Goal: Obtain resource: Download file/media

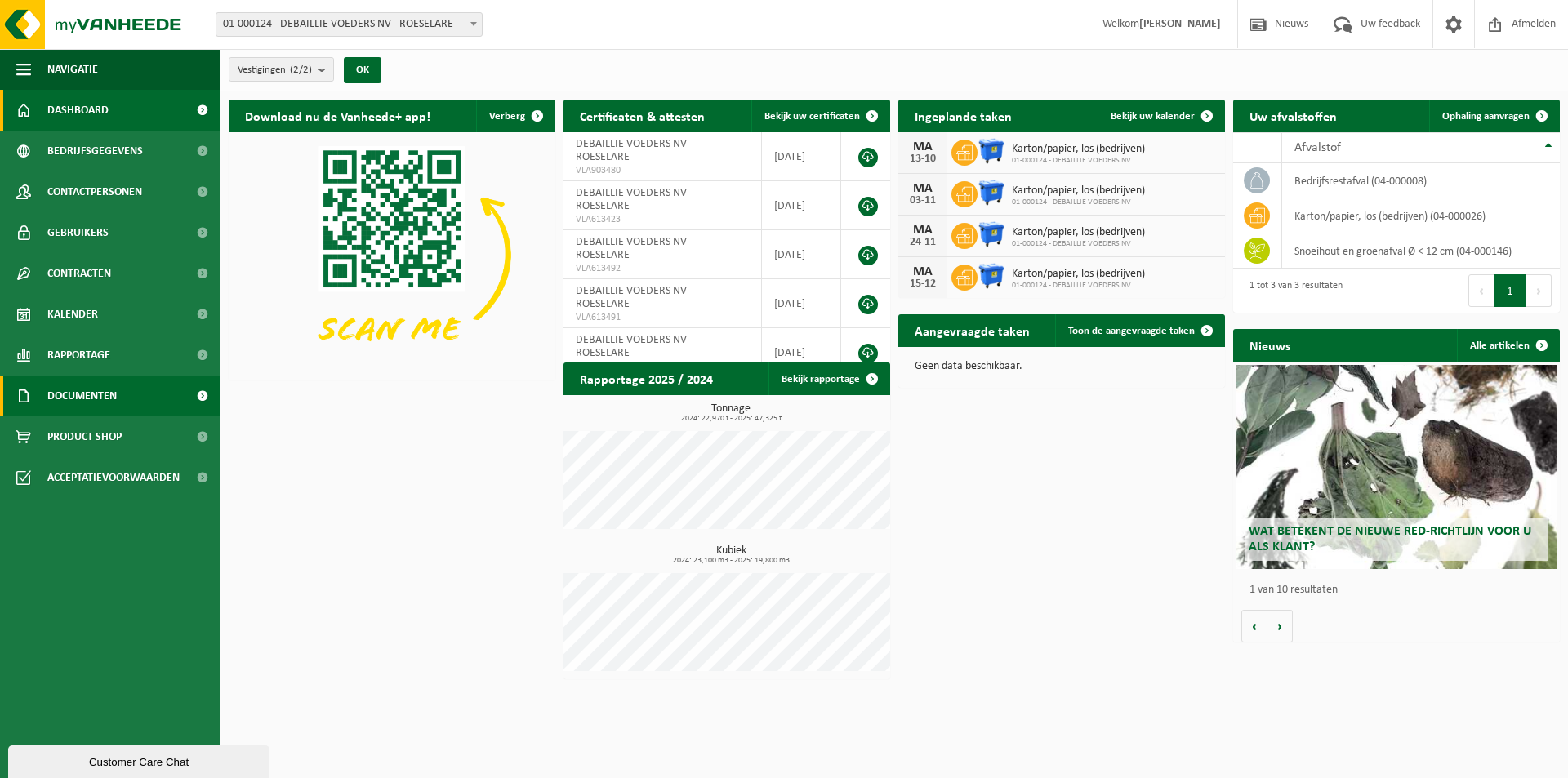
click at [69, 401] on span "Documenten" at bounding box center [81, 396] width 69 height 41
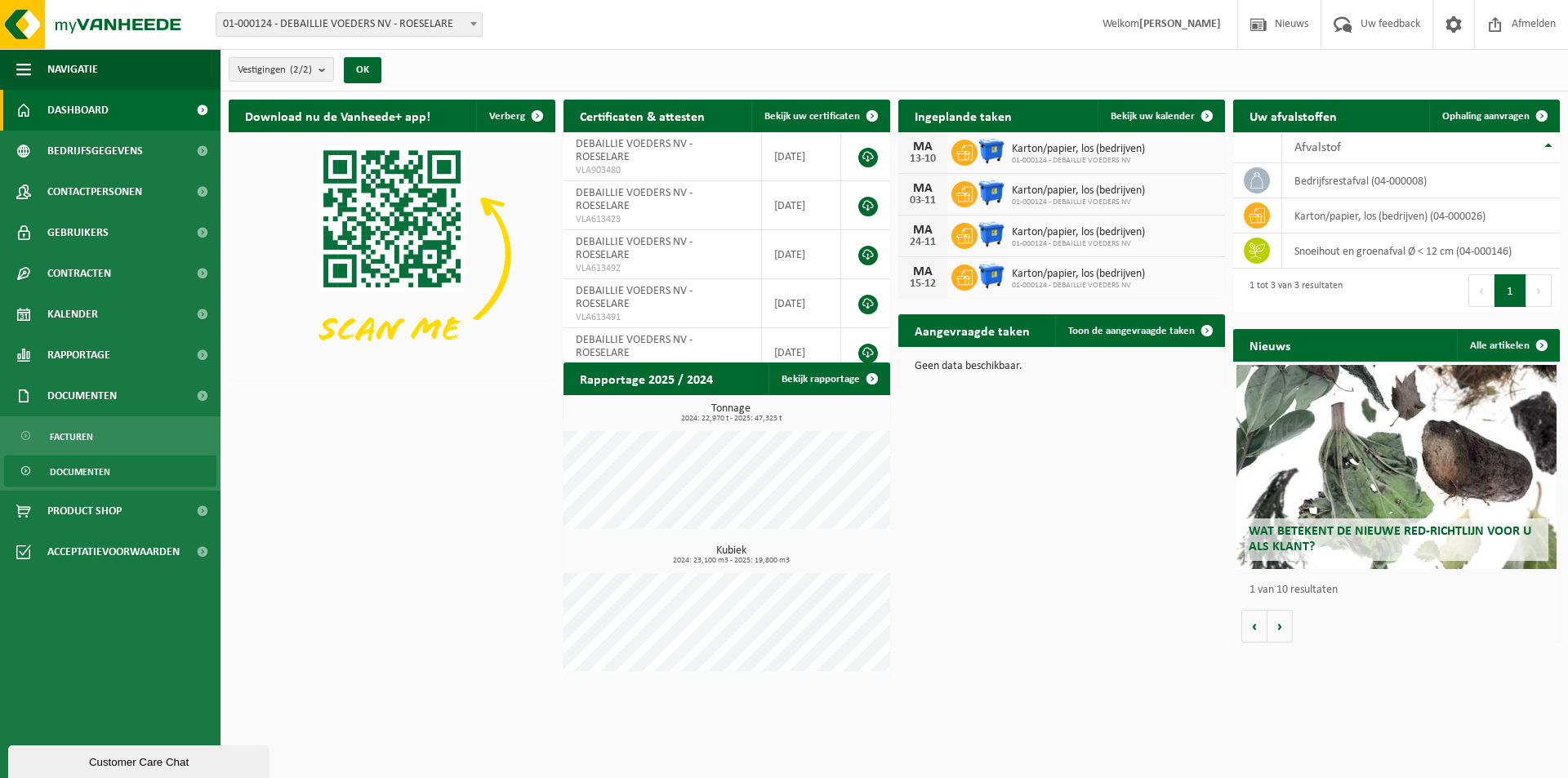
click at [83, 463] on span "Documenten" at bounding box center [80, 471] width 60 height 31
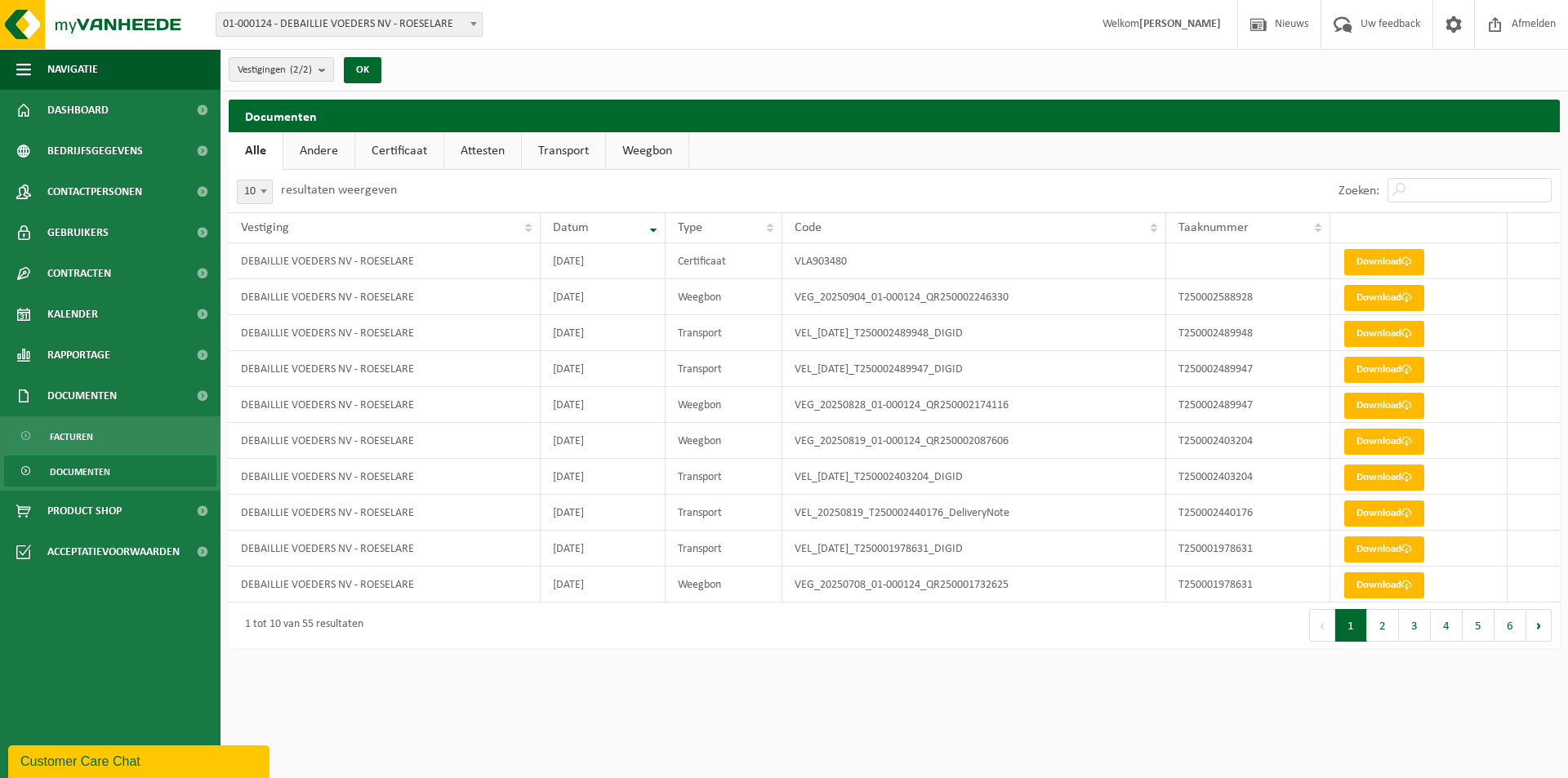
click at [486, 157] on link "Attesten" at bounding box center [483, 151] width 77 height 38
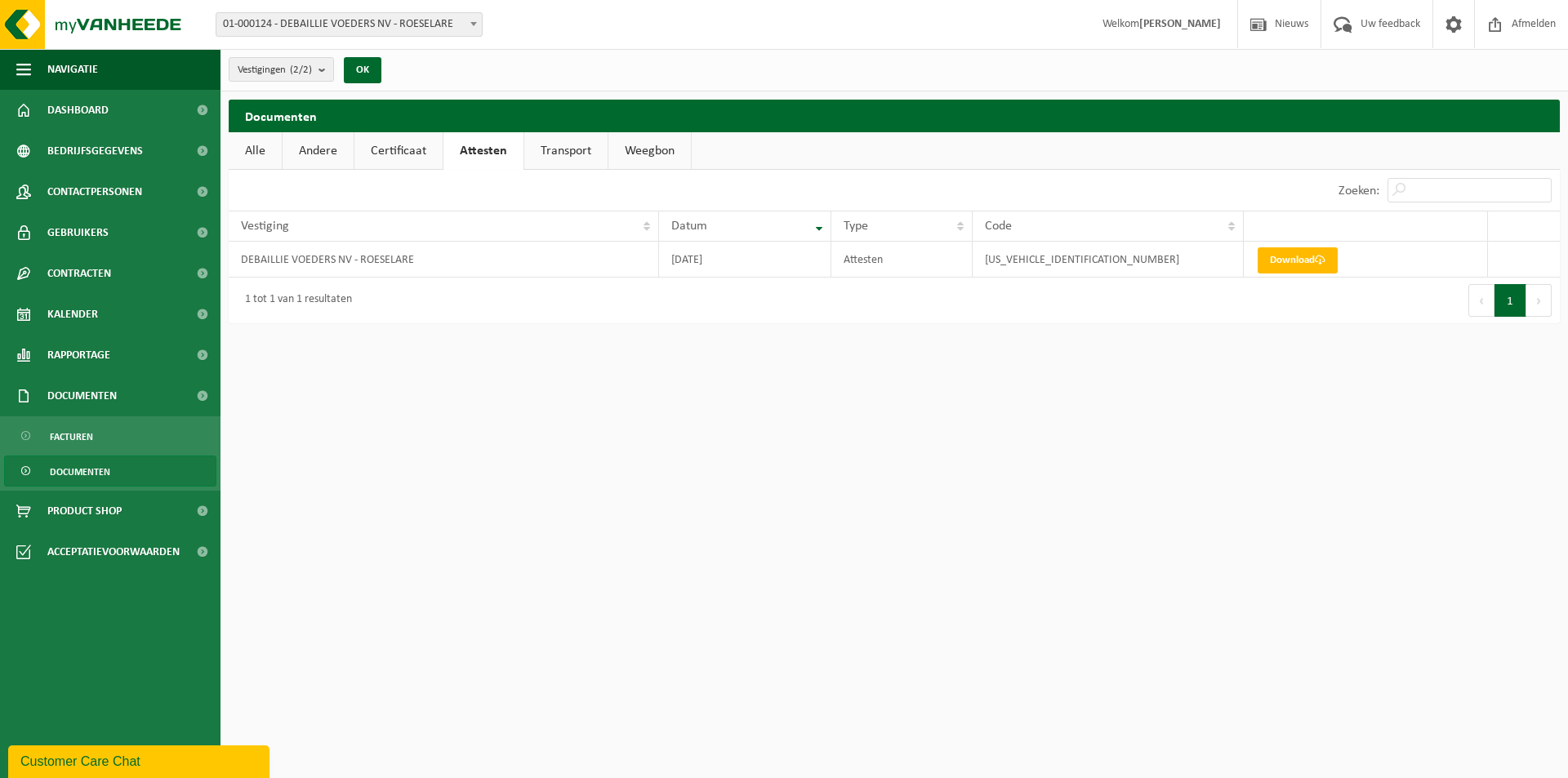
click at [426, 151] on link "Certificaat" at bounding box center [399, 151] width 88 height 38
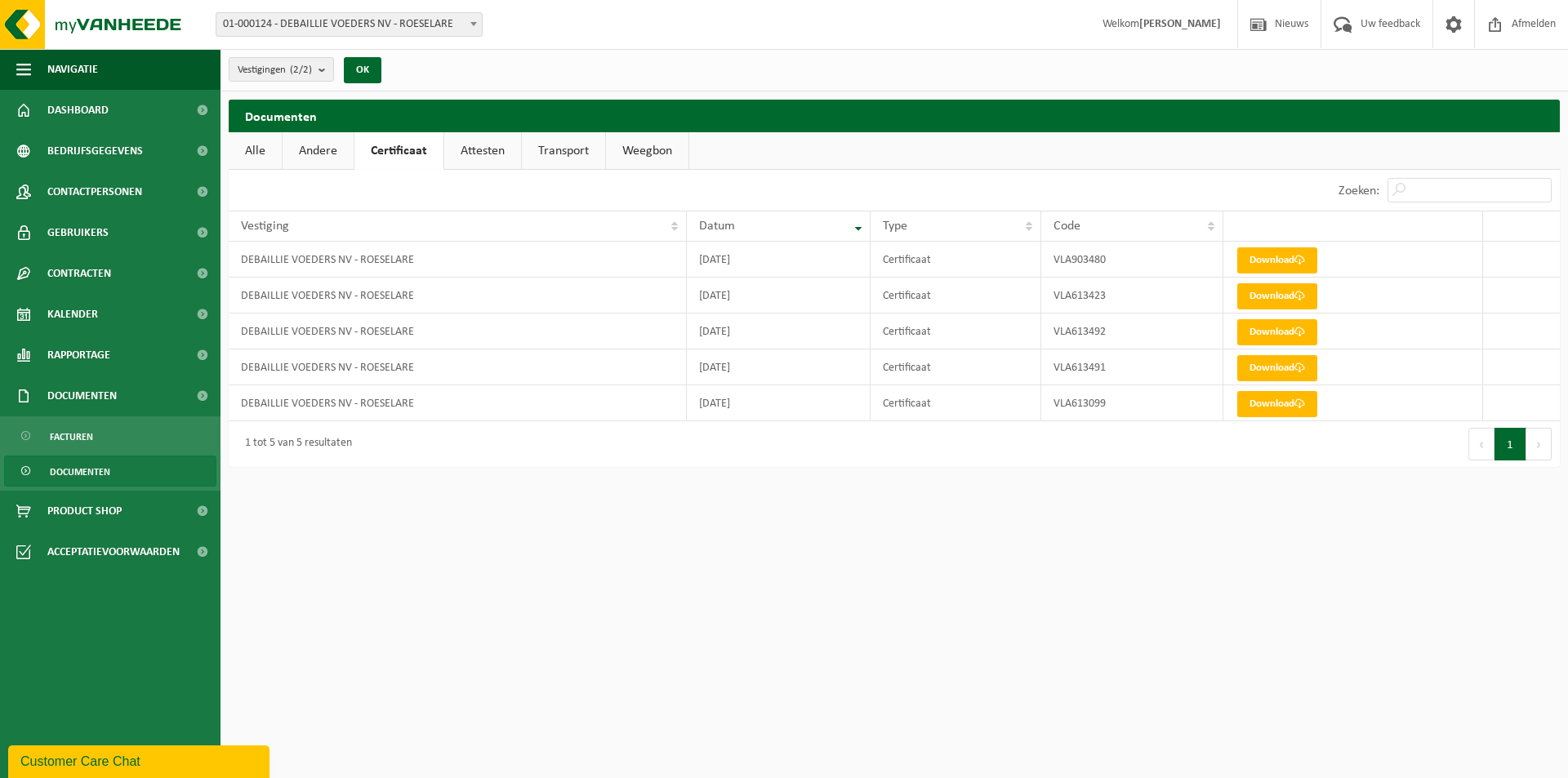
click at [623, 156] on link "Weegbon" at bounding box center [647, 151] width 82 height 38
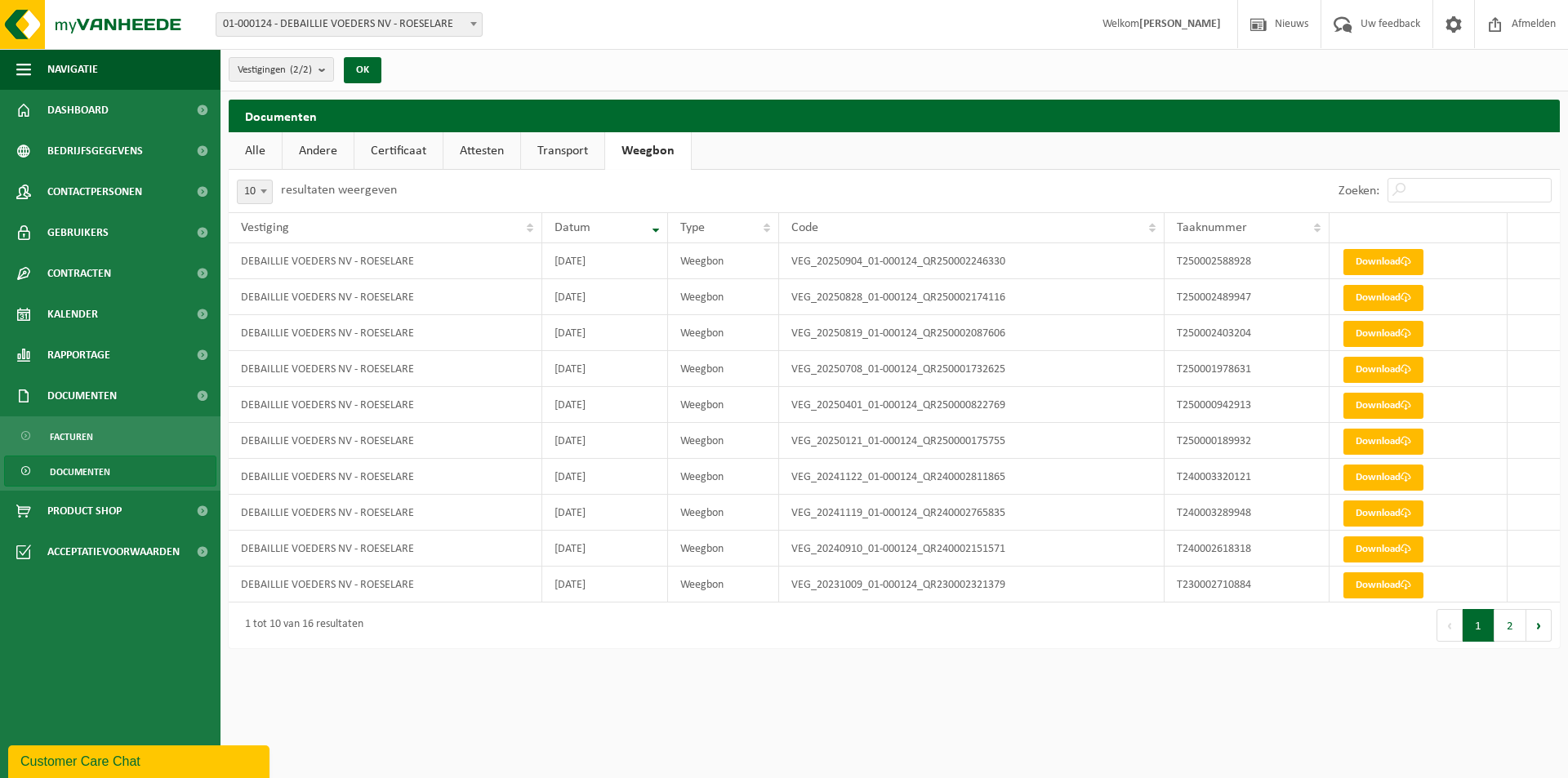
click at [259, 157] on link "Alle" at bounding box center [255, 151] width 53 height 38
click at [319, 75] on button "Vestigingen (2/2)" at bounding box center [281, 69] width 105 height 25
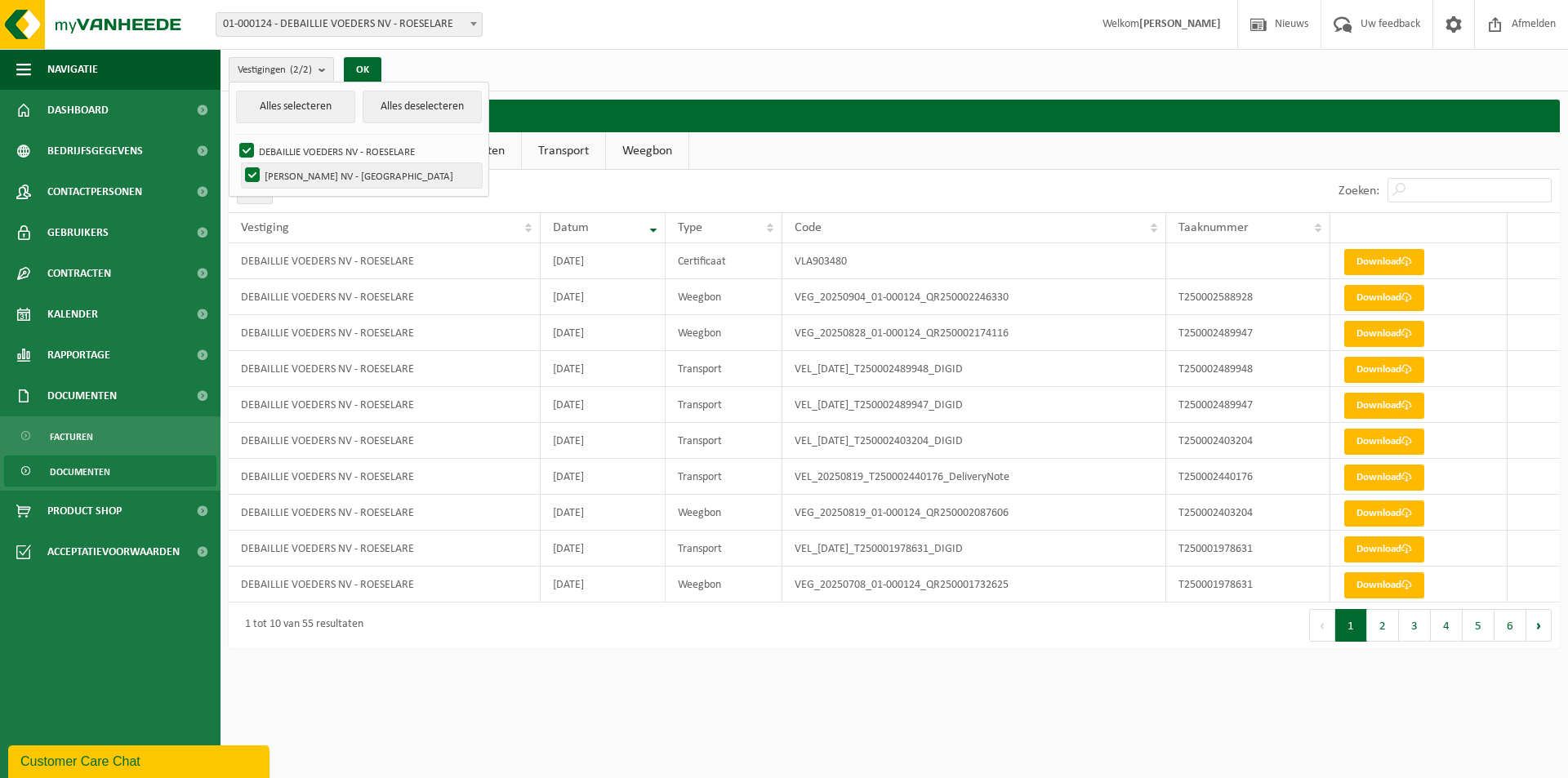
click at [250, 175] on label "DE BRABANDER NV - [GEOGRAPHIC_DATA]" at bounding box center [362, 175] width 240 height 25
click at [239, 163] on input "DE BRABANDER NV - [GEOGRAPHIC_DATA]" at bounding box center [238, 163] width 1 height 1
checkbox input "false"
click at [372, 60] on button "OK" at bounding box center [362, 70] width 38 height 26
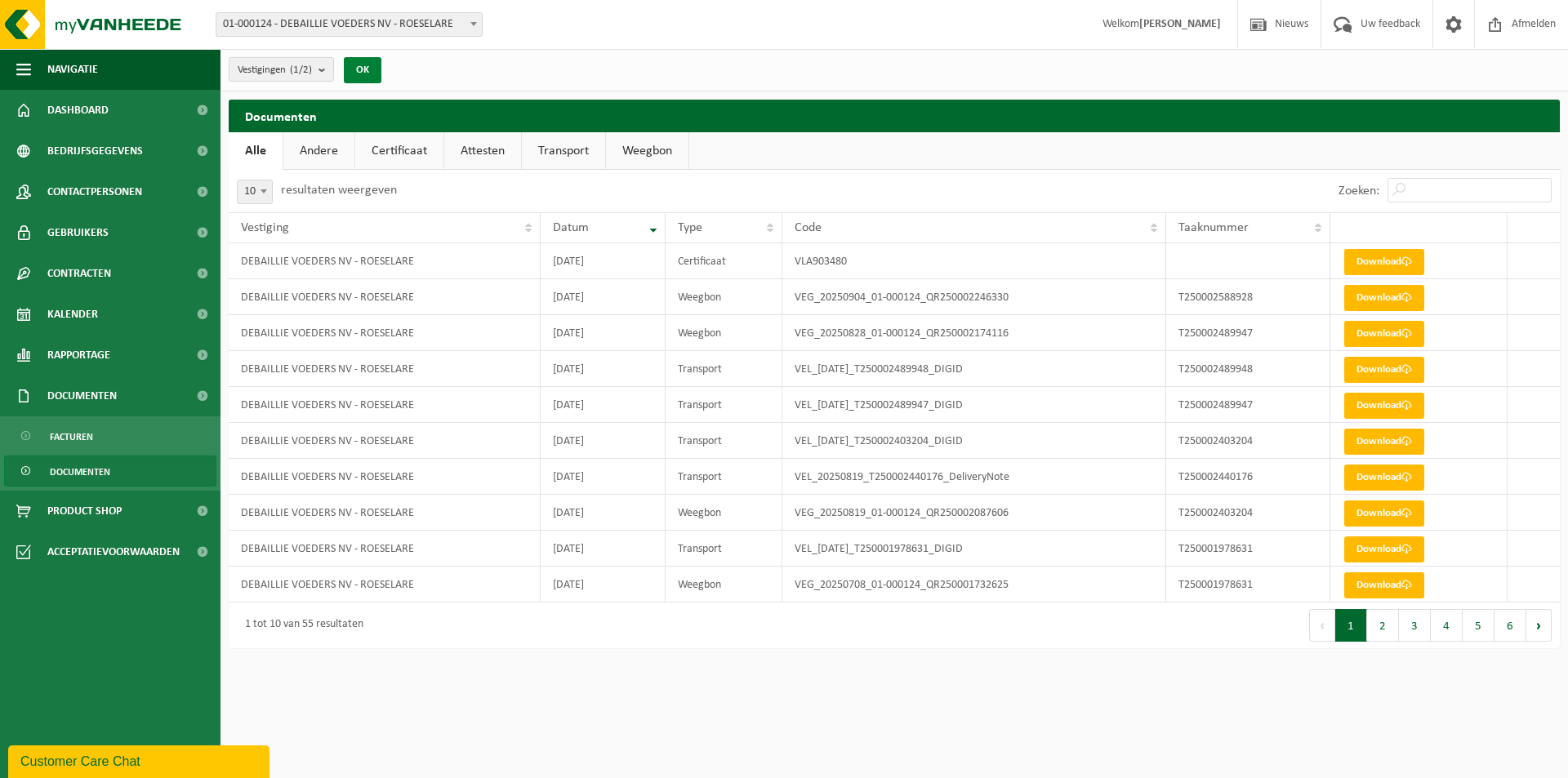
click at [372, 60] on button "OK" at bounding box center [362, 70] width 38 height 26
click at [328, 159] on link "Andere" at bounding box center [318, 151] width 71 height 38
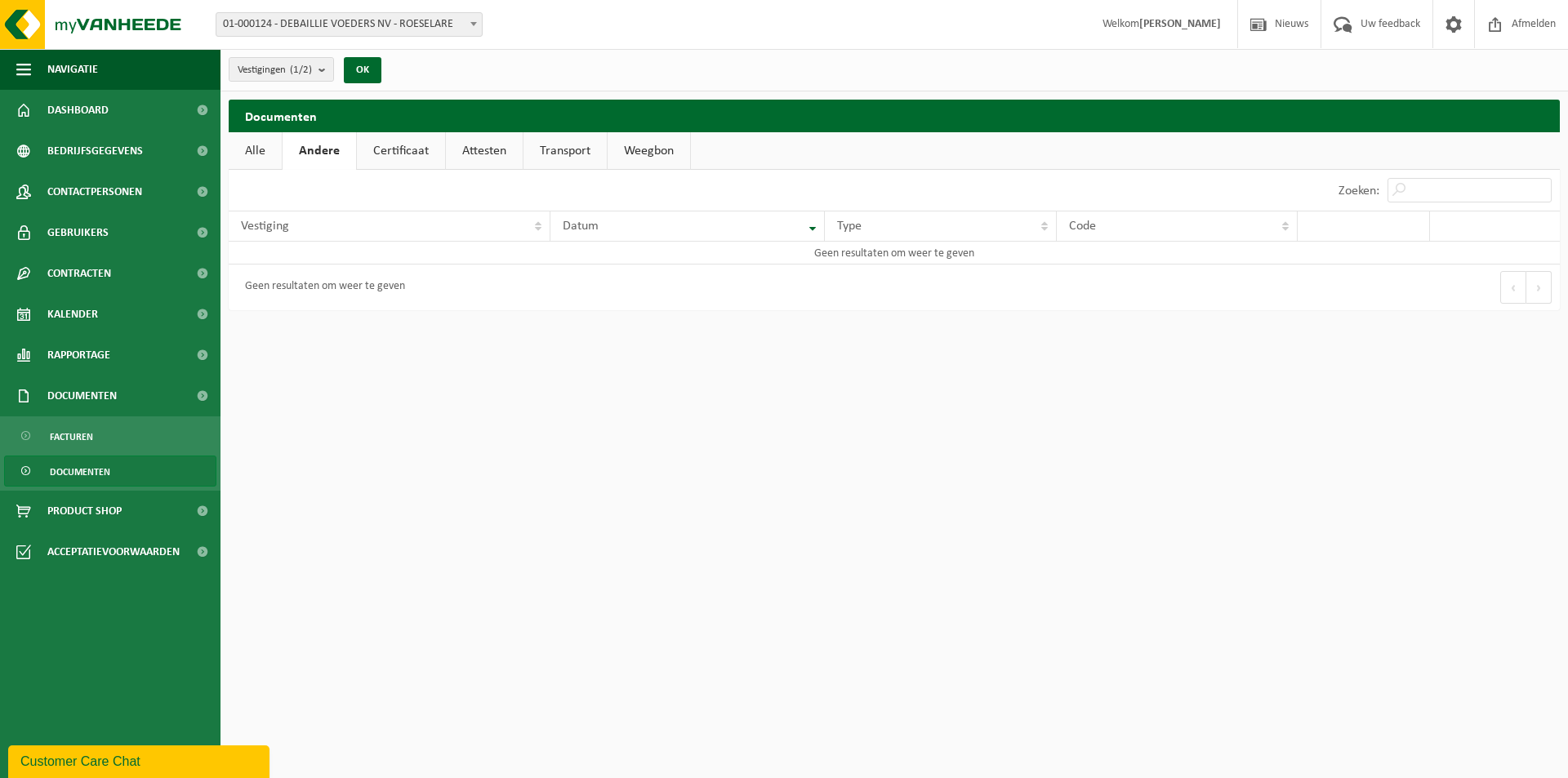
click at [389, 155] on link "Certificaat" at bounding box center [400, 151] width 88 height 38
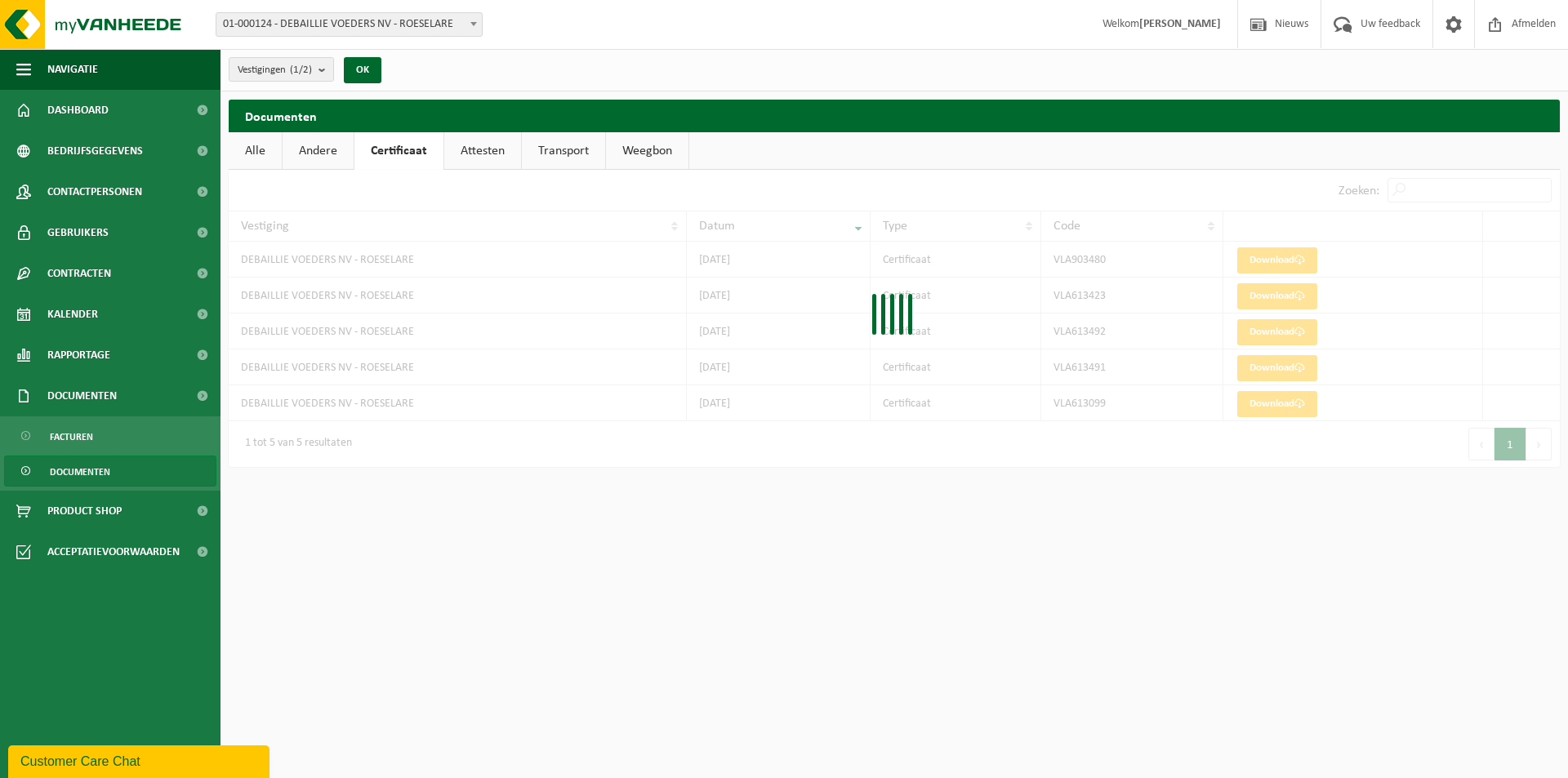
click at [491, 151] on link "Attesten" at bounding box center [483, 151] width 77 height 38
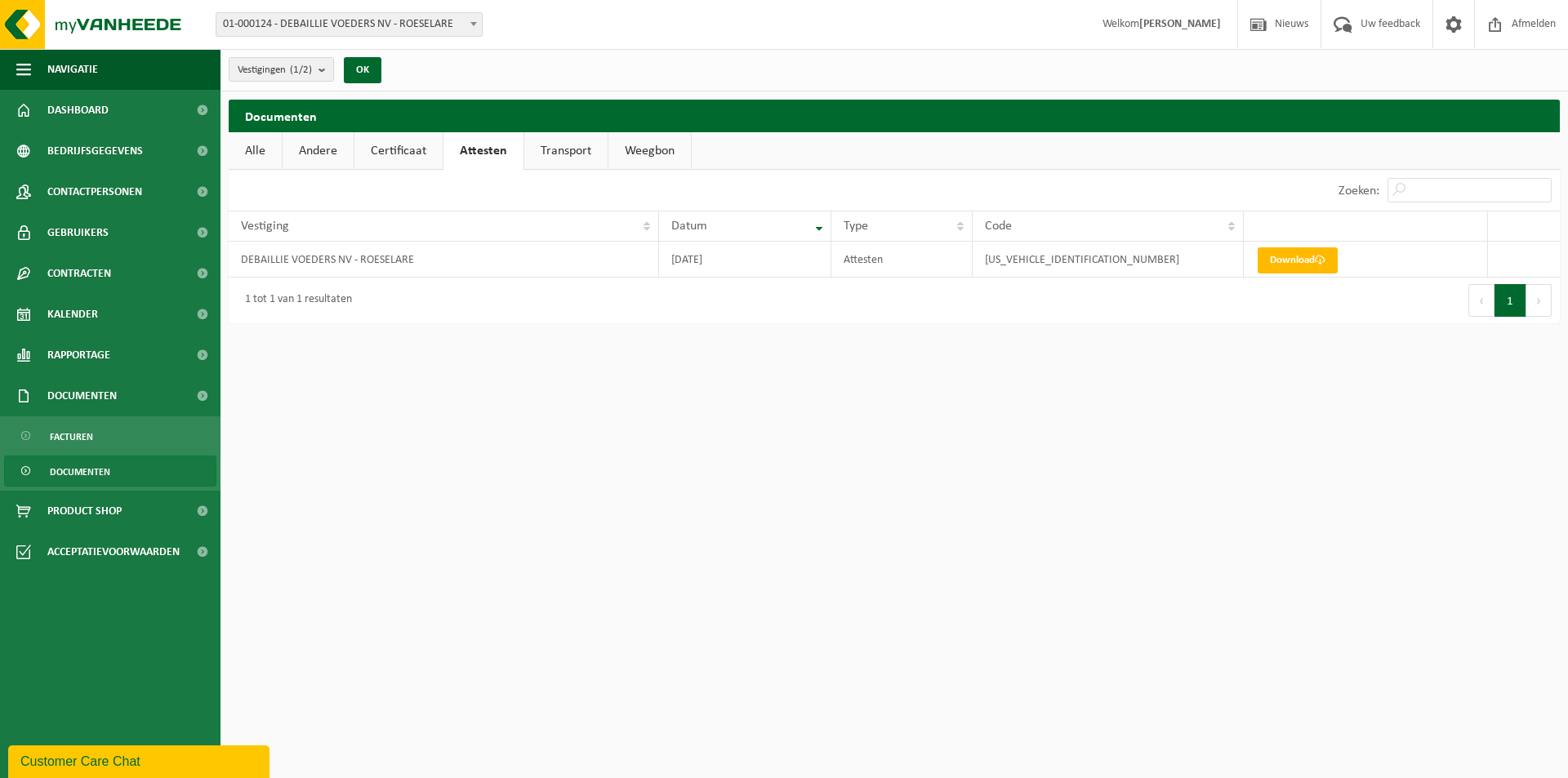
click at [404, 160] on link "Certificaat" at bounding box center [399, 151] width 88 height 38
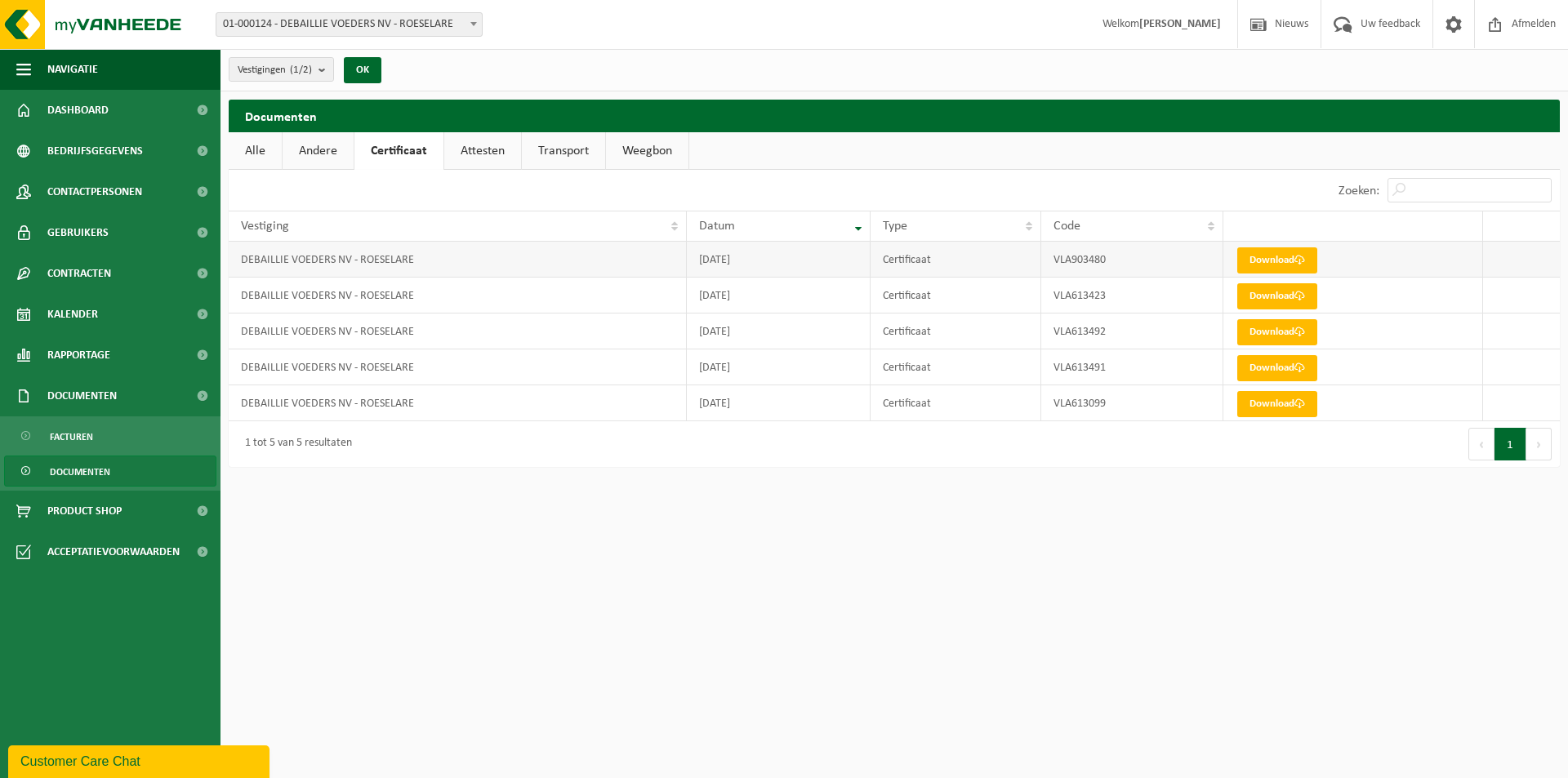
click at [536, 258] on td "DEBAILLIE VOEDERS NV - ROESELARE" at bounding box center [457, 259] width 458 height 36
click at [1272, 258] on link "Download" at bounding box center [1276, 260] width 80 height 26
click at [501, 148] on link "Attesten" at bounding box center [483, 151] width 77 height 38
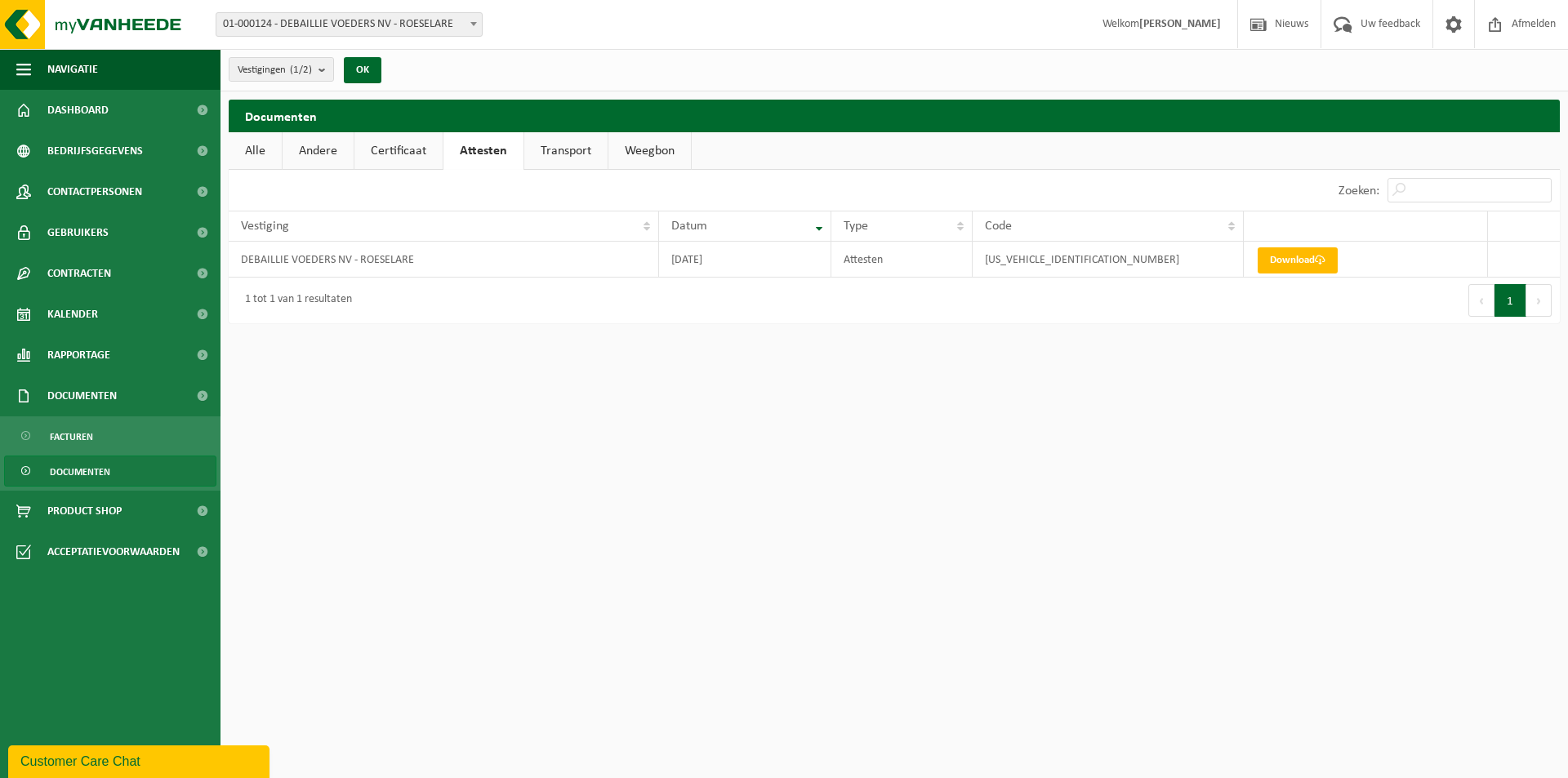
click at [542, 148] on link "Transport" at bounding box center [566, 151] width 83 height 38
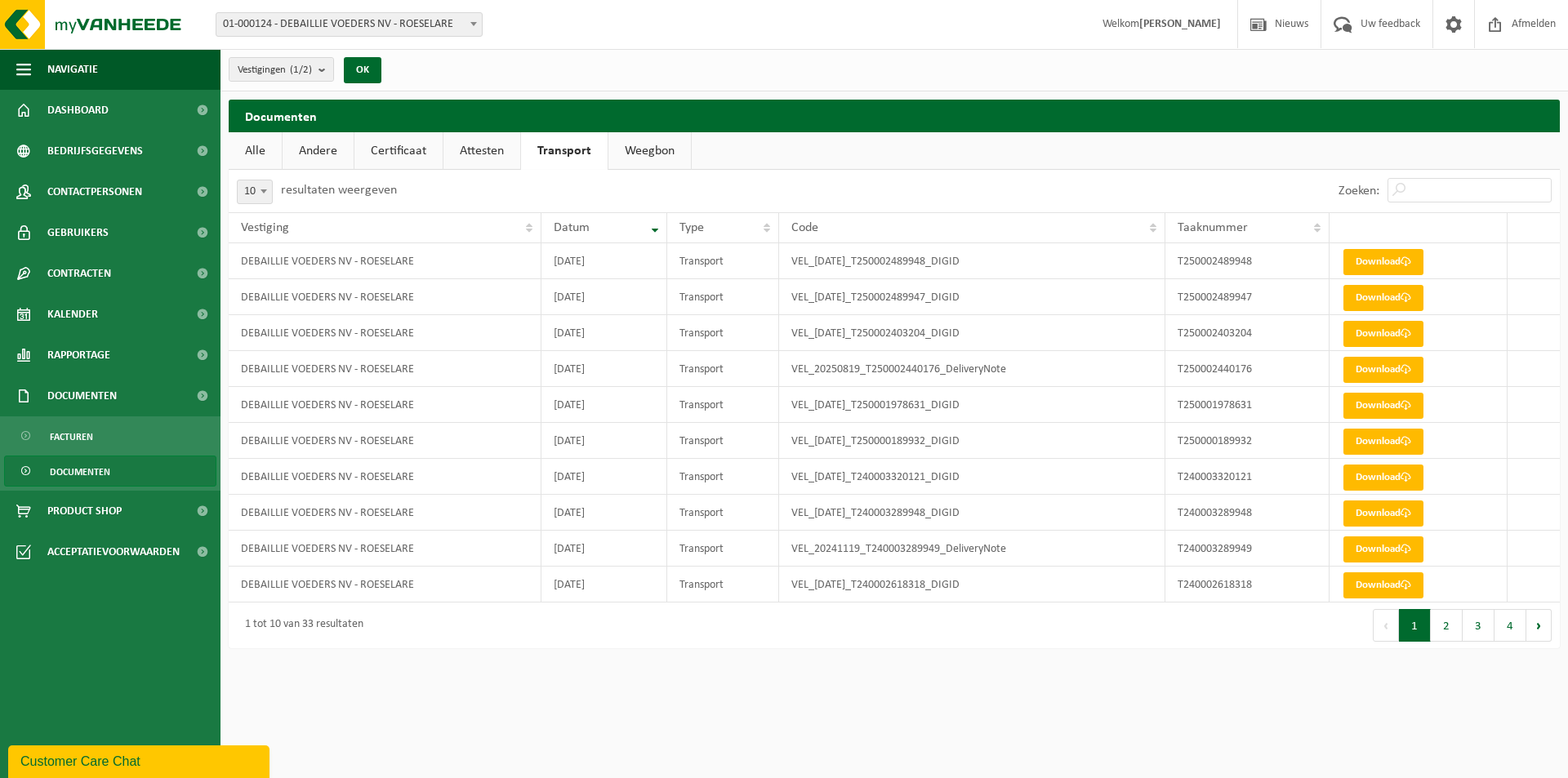
click at [450, 151] on link "Attesten" at bounding box center [482, 151] width 77 height 38
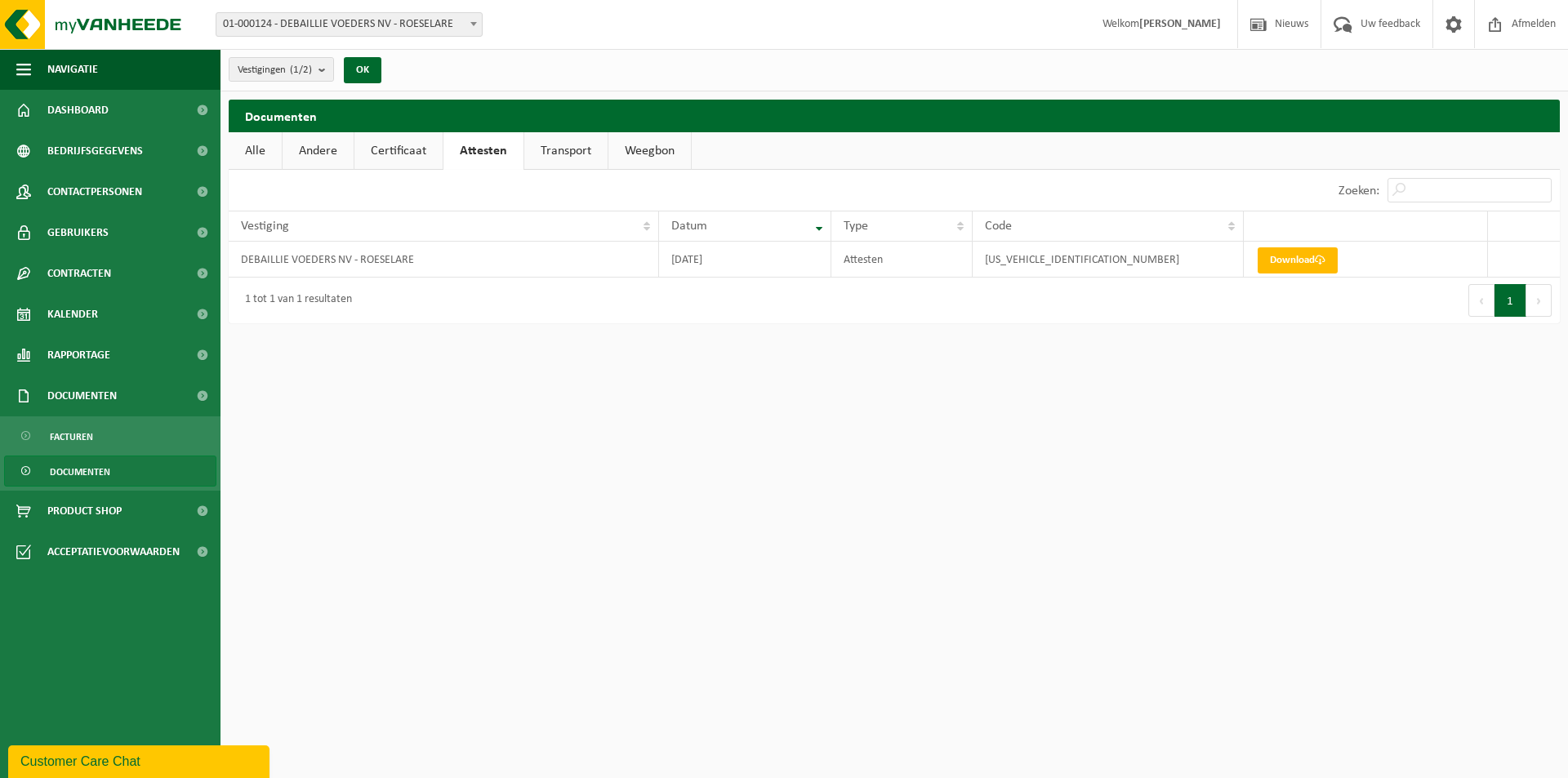
click at [333, 154] on link "Andere" at bounding box center [318, 151] width 71 height 38
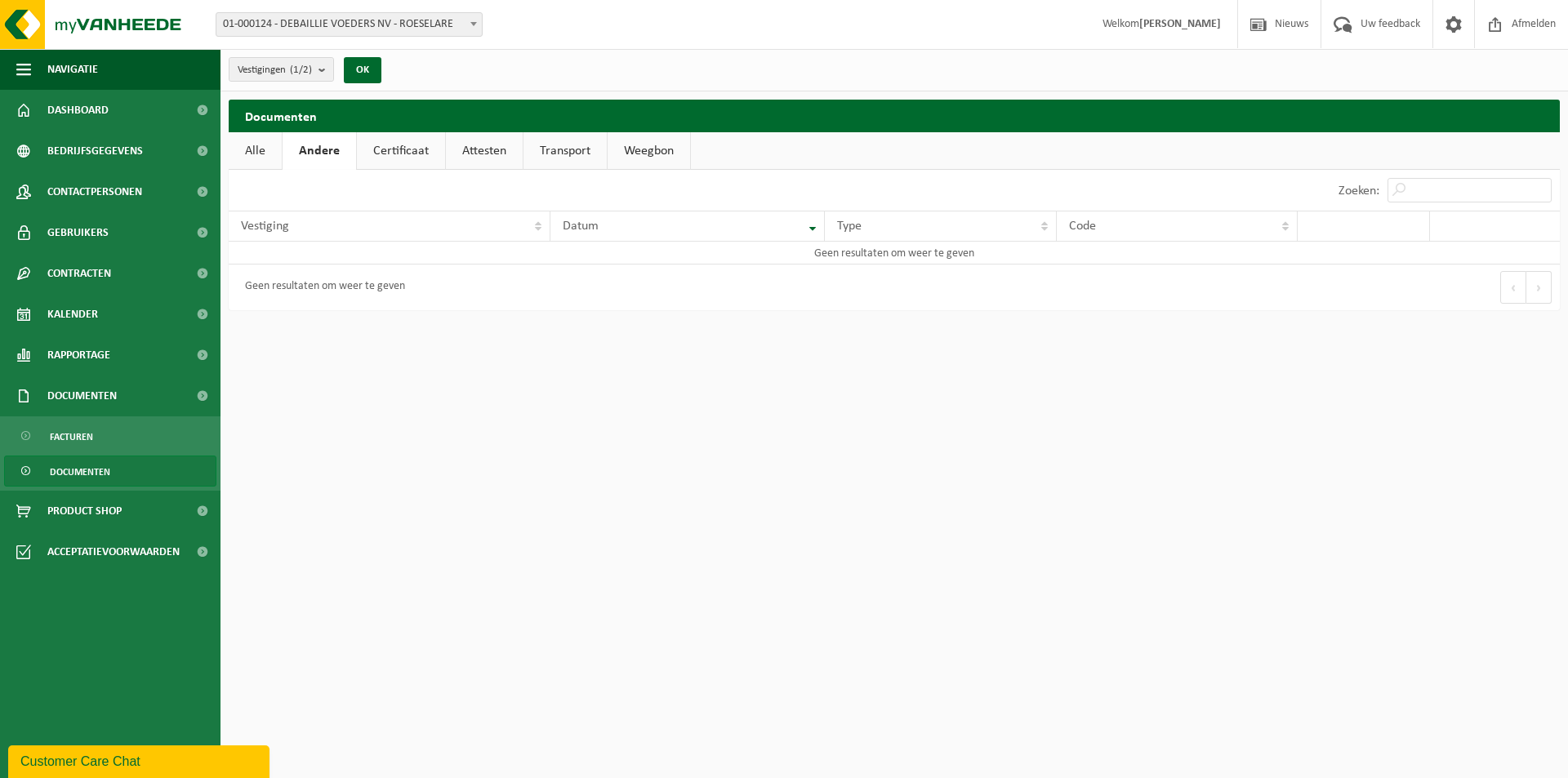
click at [384, 152] on link "Certificaat" at bounding box center [400, 151] width 88 height 38
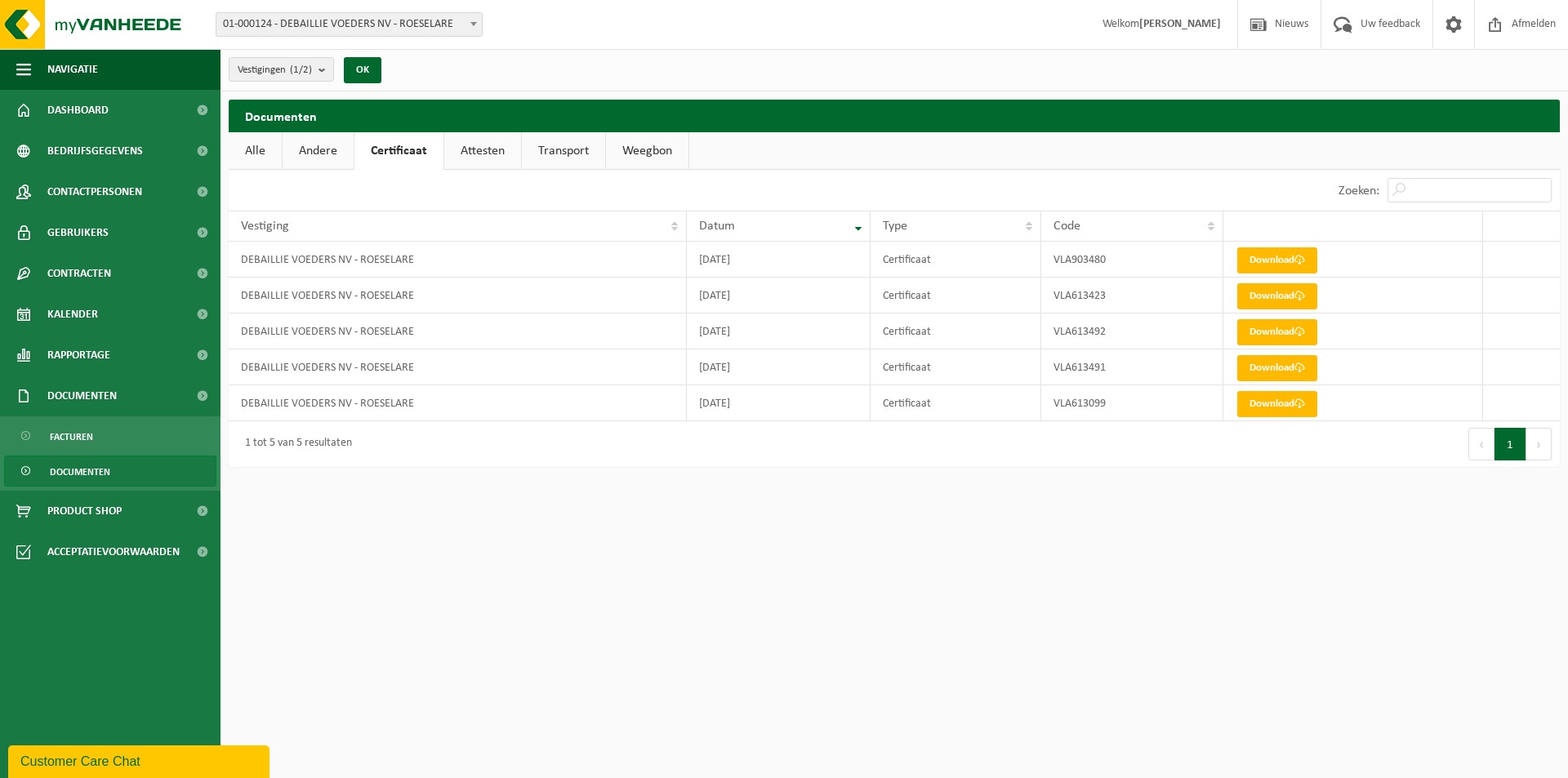
click at [465, 152] on link "Attesten" at bounding box center [483, 151] width 77 height 38
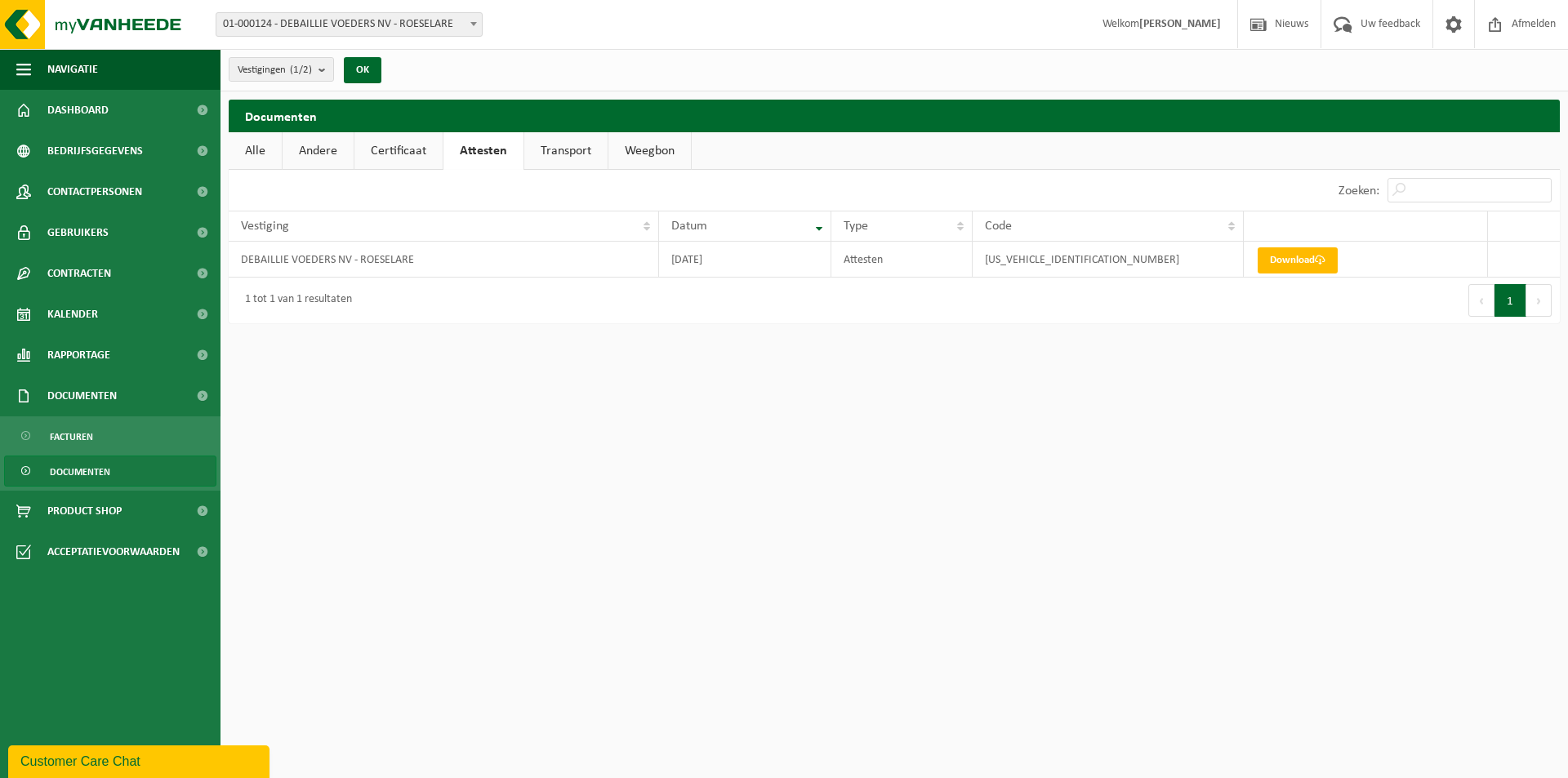
click at [421, 149] on link "Certificaat" at bounding box center [399, 151] width 88 height 38
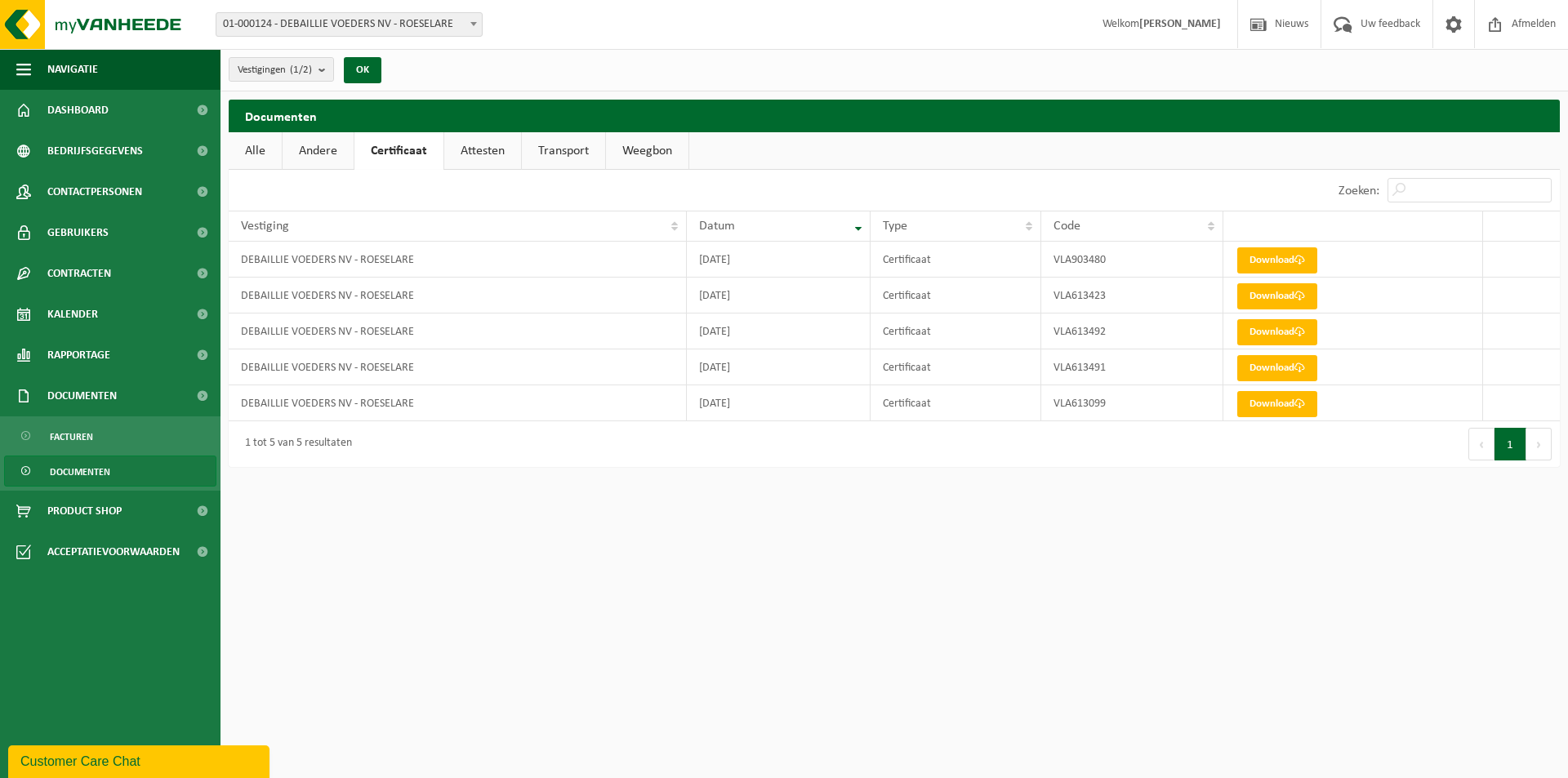
click at [265, 145] on link "Alle" at bounding box center [255, 151] width 53 height 38
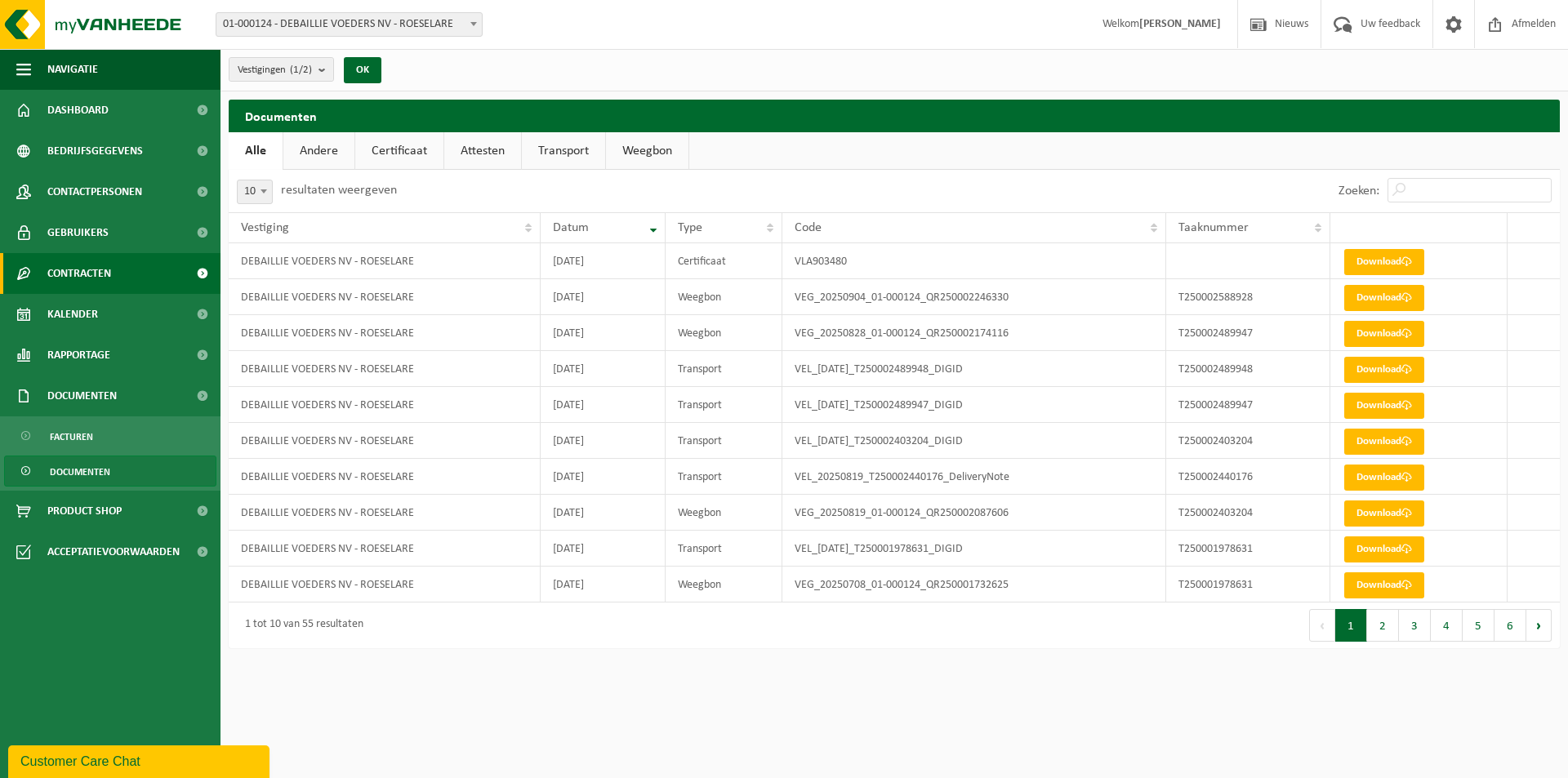
click at [120, 270] on link "Contracten" at bounding box center [110, 273] width 221 height 41
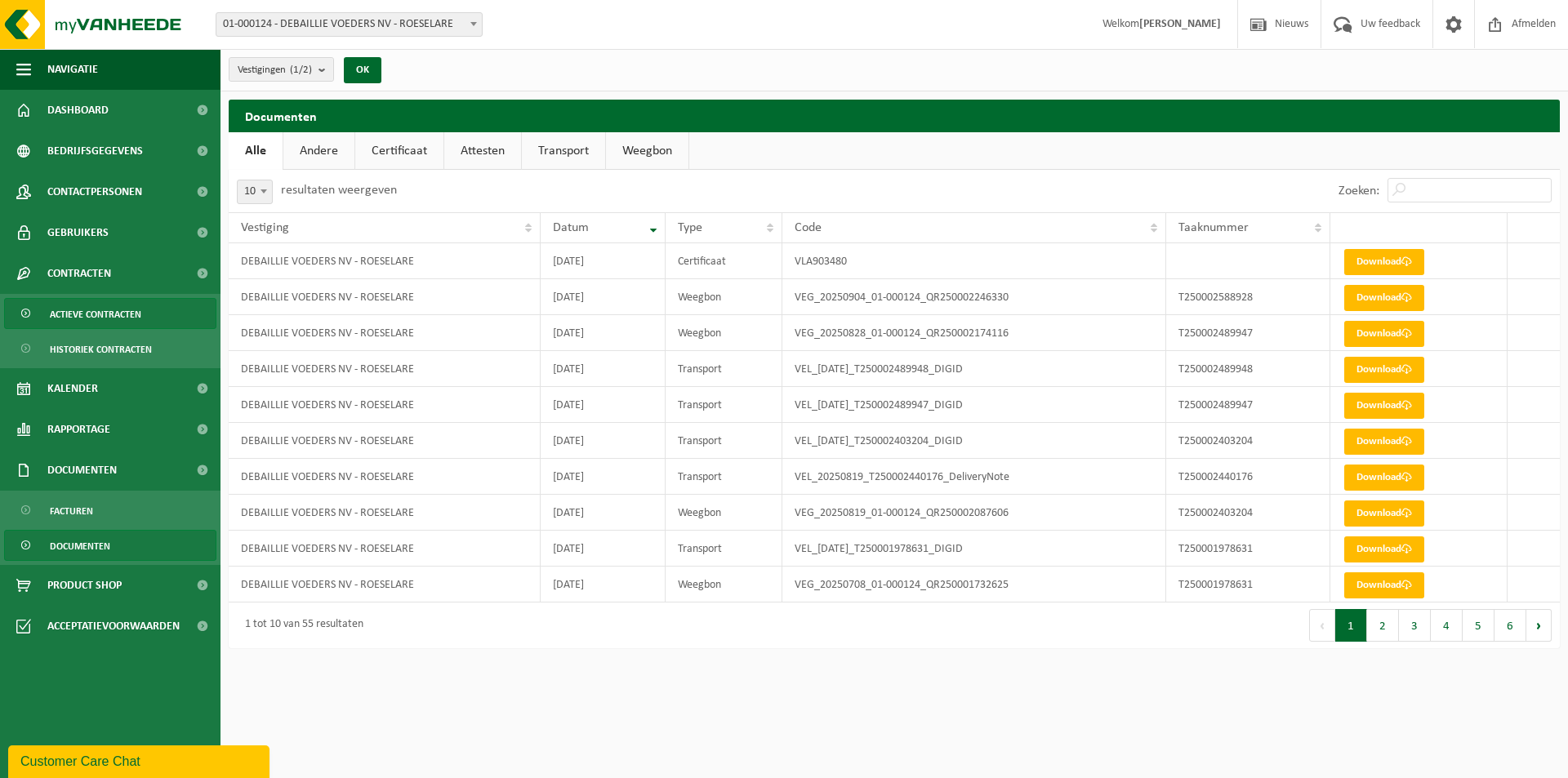
click at [102, 321] on span "Actieve contracten" at bounding box center [95, 314] width 91 height 31
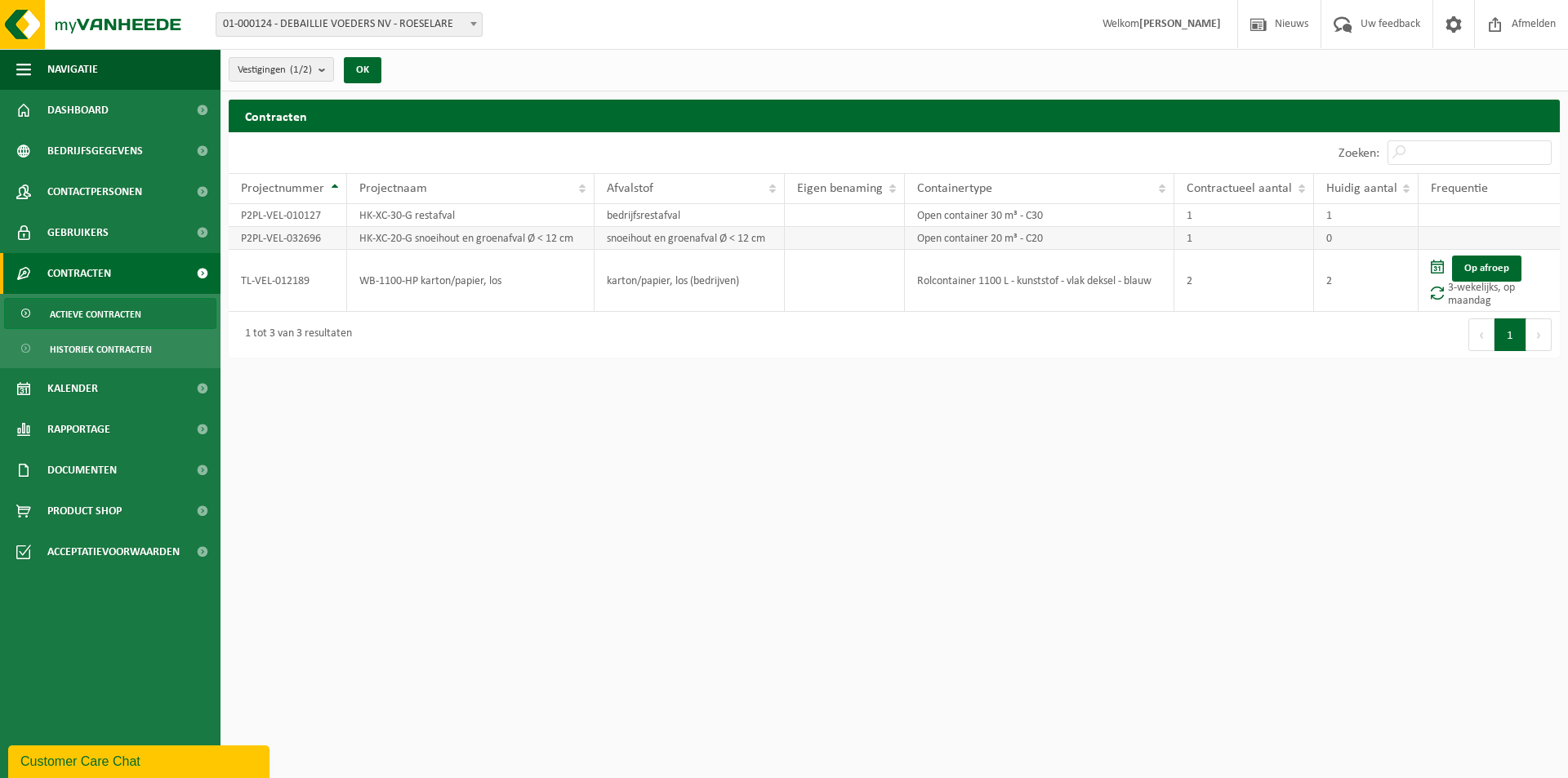
click at [983, 245] on td "Open container 20 m³ - C20" at bounding box center [1040, 238] width 270 height 23
click at [1008, 212] on td "Open container 30 m³ - C30" at bounding box center [1040, 216] width 270 height 23
click at [1115, 212] on td "Open container 30 m³ - C30" at bounding box center [1040, 216] width 270 height 23
click at [1445, 212] on td at bounding box center [1488, 216] width 141 height 23
